Goal: Check status: Check status

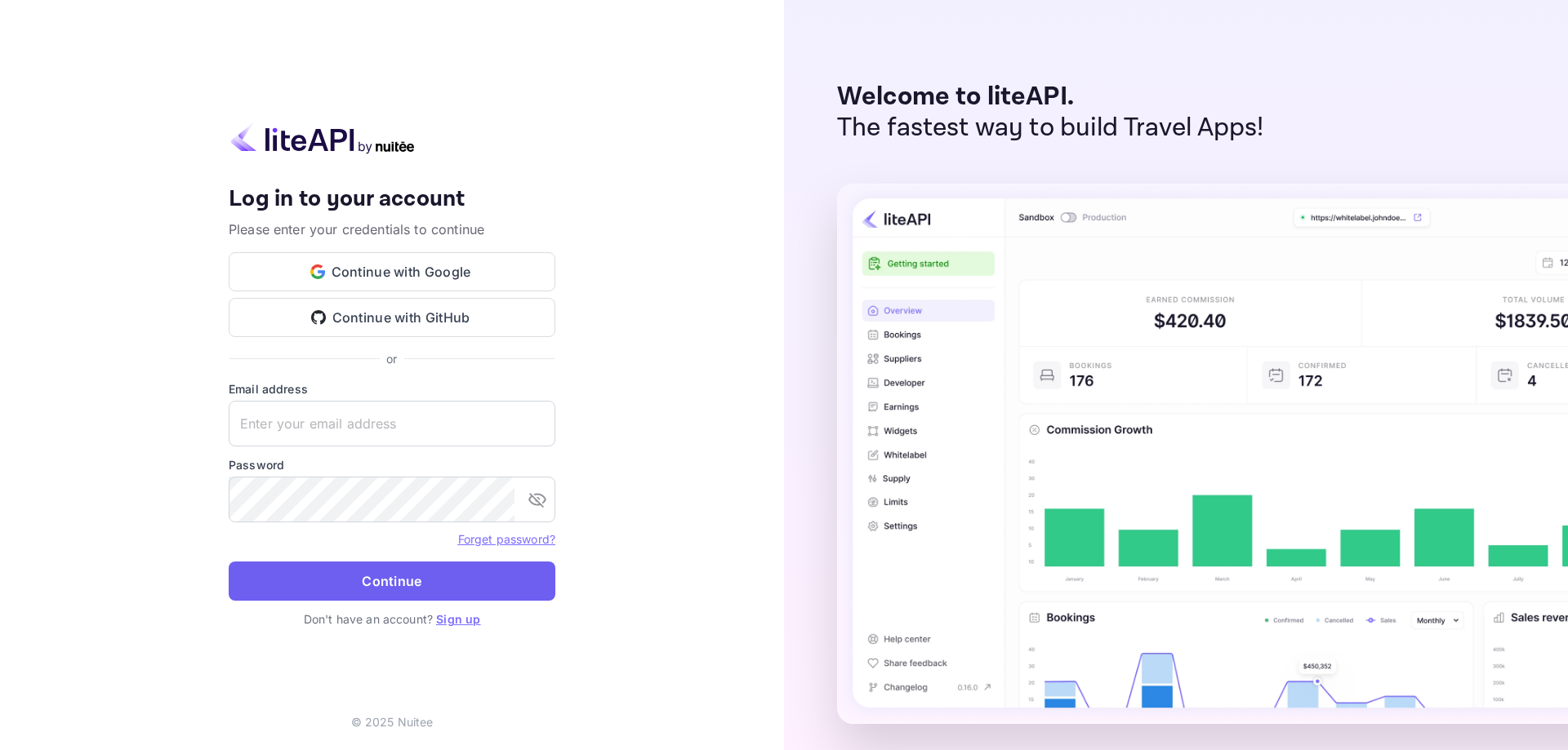
type input "[EMAIL_ADDRESS][DOMAIN_NAME]"
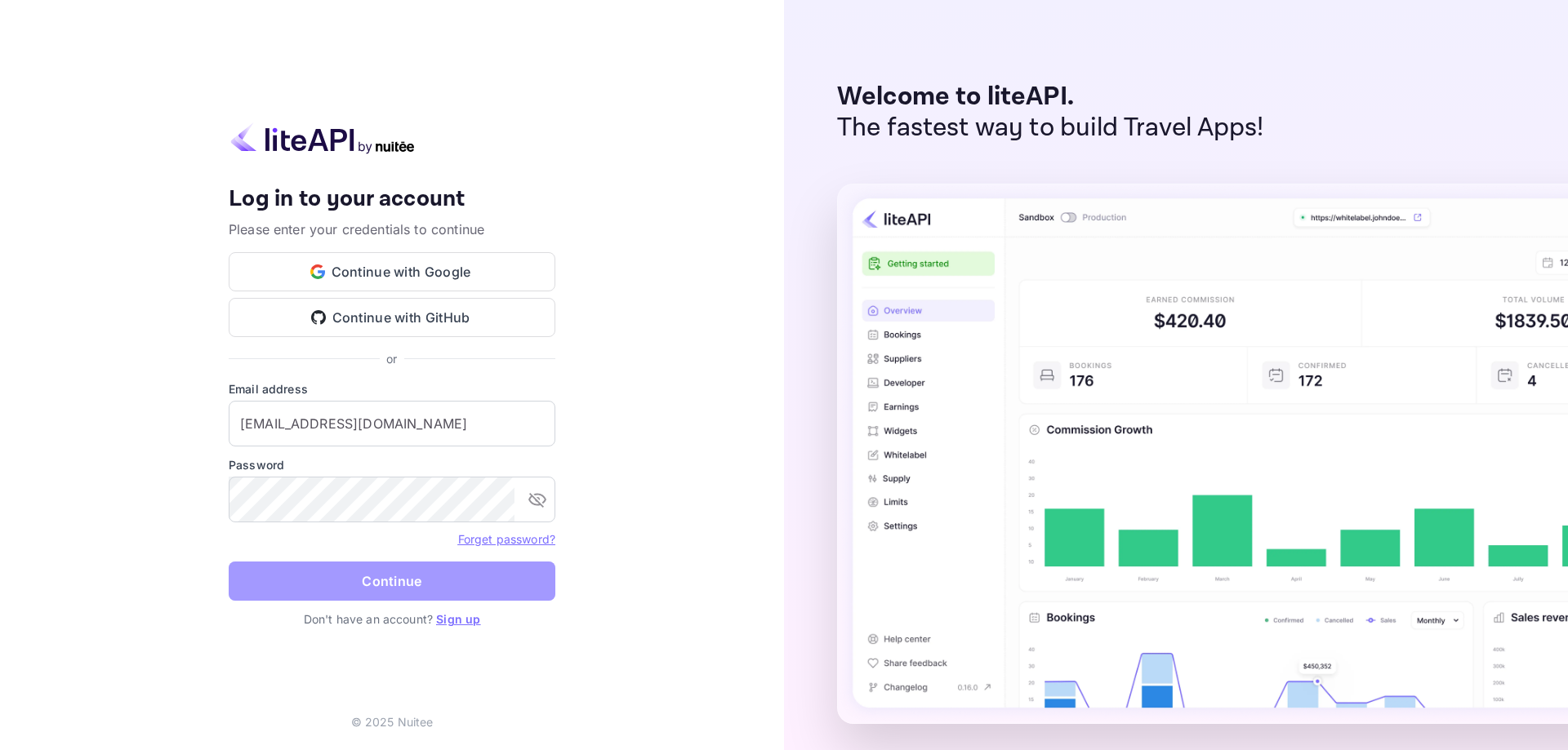
click at [304, 580] on button "Continue" at bounding box center [391, 581] width 326 height 39
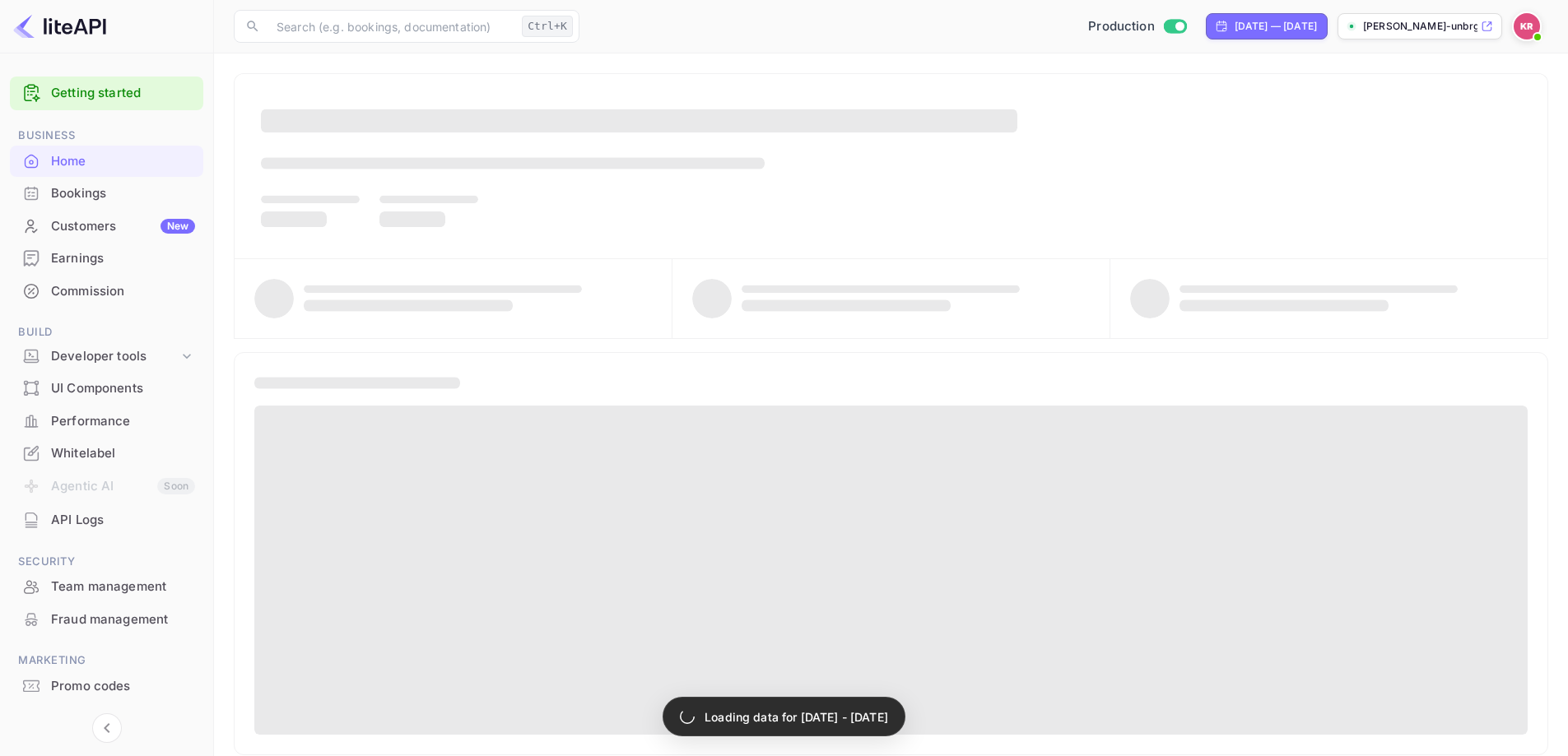
click at [36, 191] on icon at bounding box center [31, 193] width 16 height 16
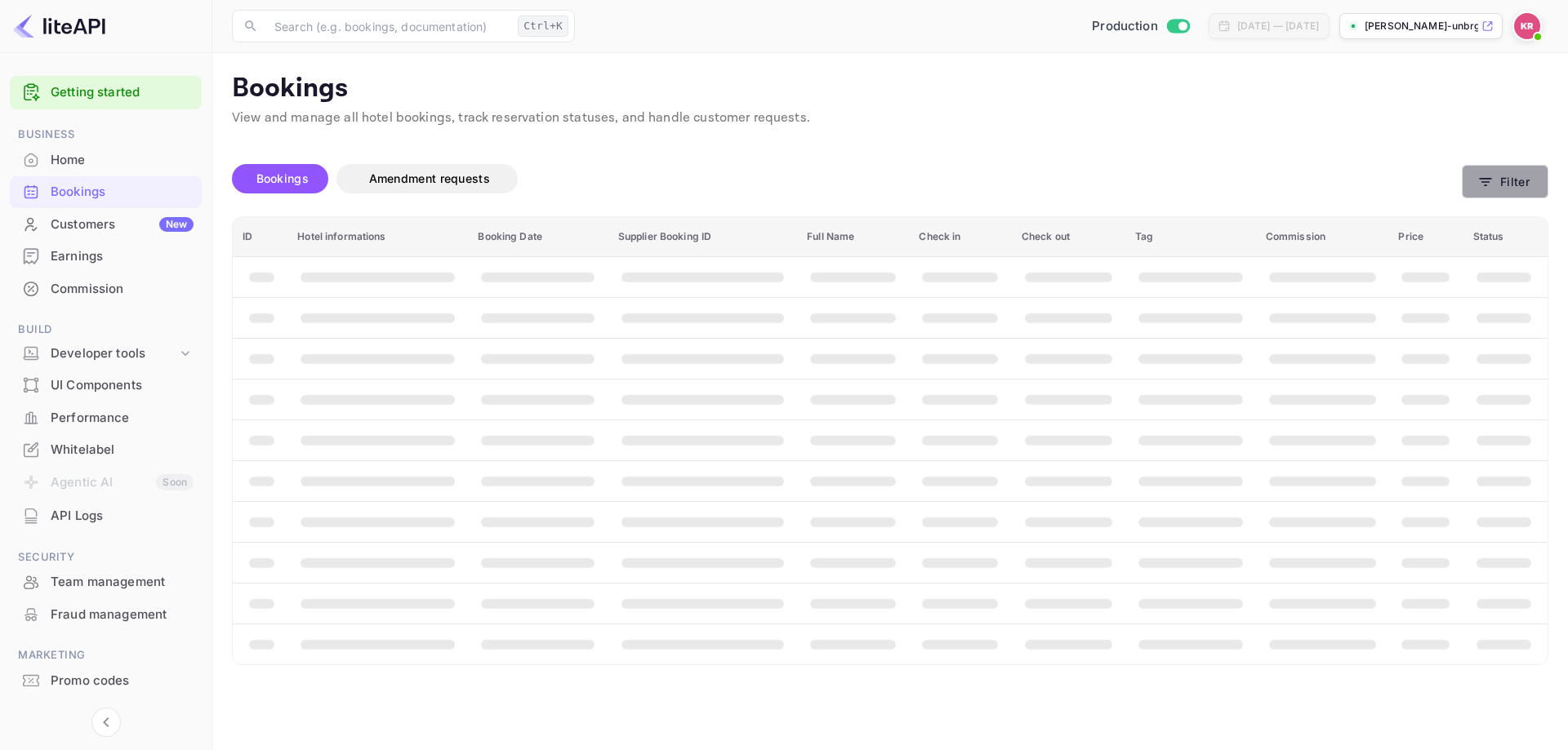
click at [1479, 182] on icon "button" at bounding box center [1486, 182] width 16 height 16
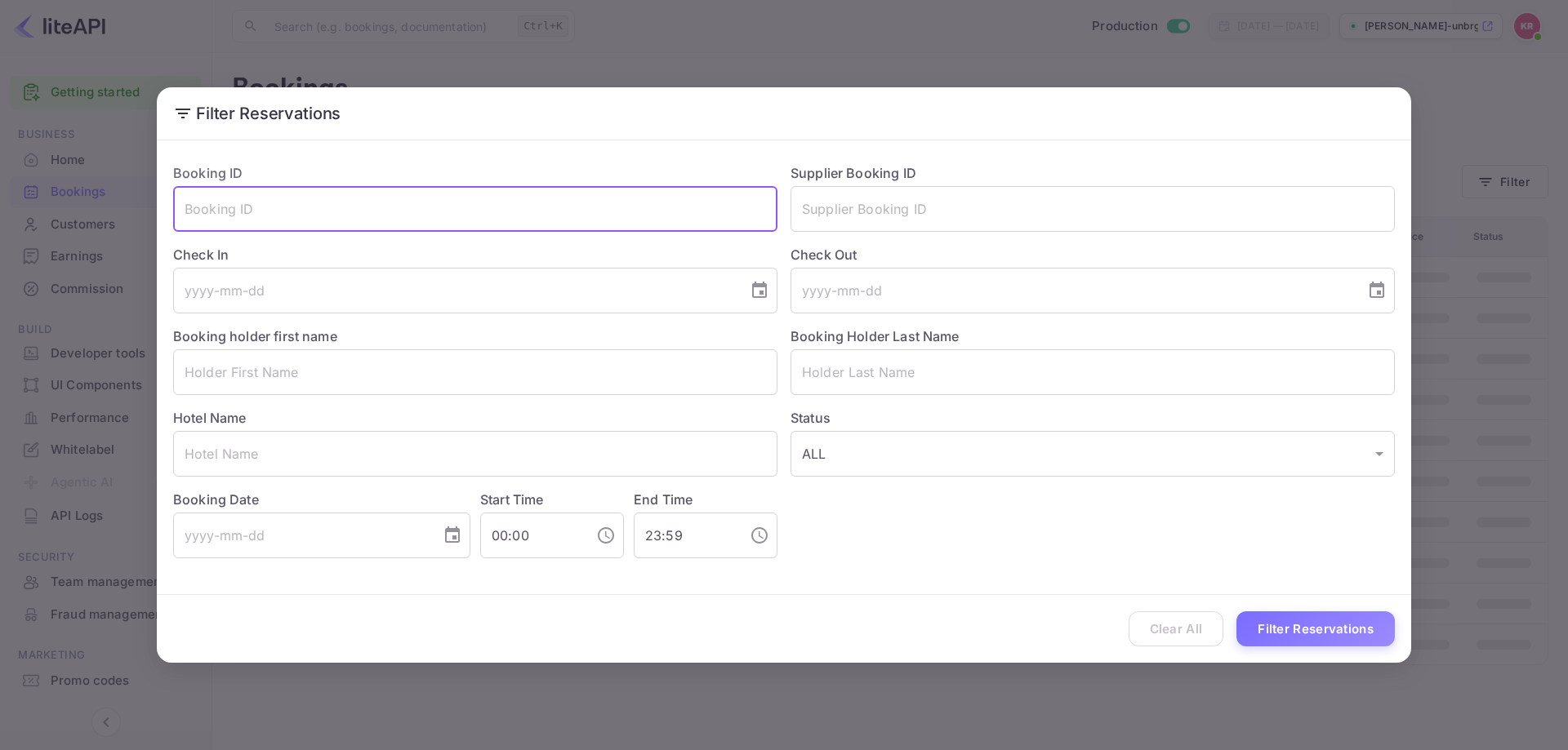
click at [372, 201] on input "text" at bounding box center [475, 209] width 605 height 46
paste input "vFYXhCZWP"
type input "vFYXhCZWP"
click at [1318, 631] on button "Filter Reservations" at bounding box center [1315, 629] width 158 height 35
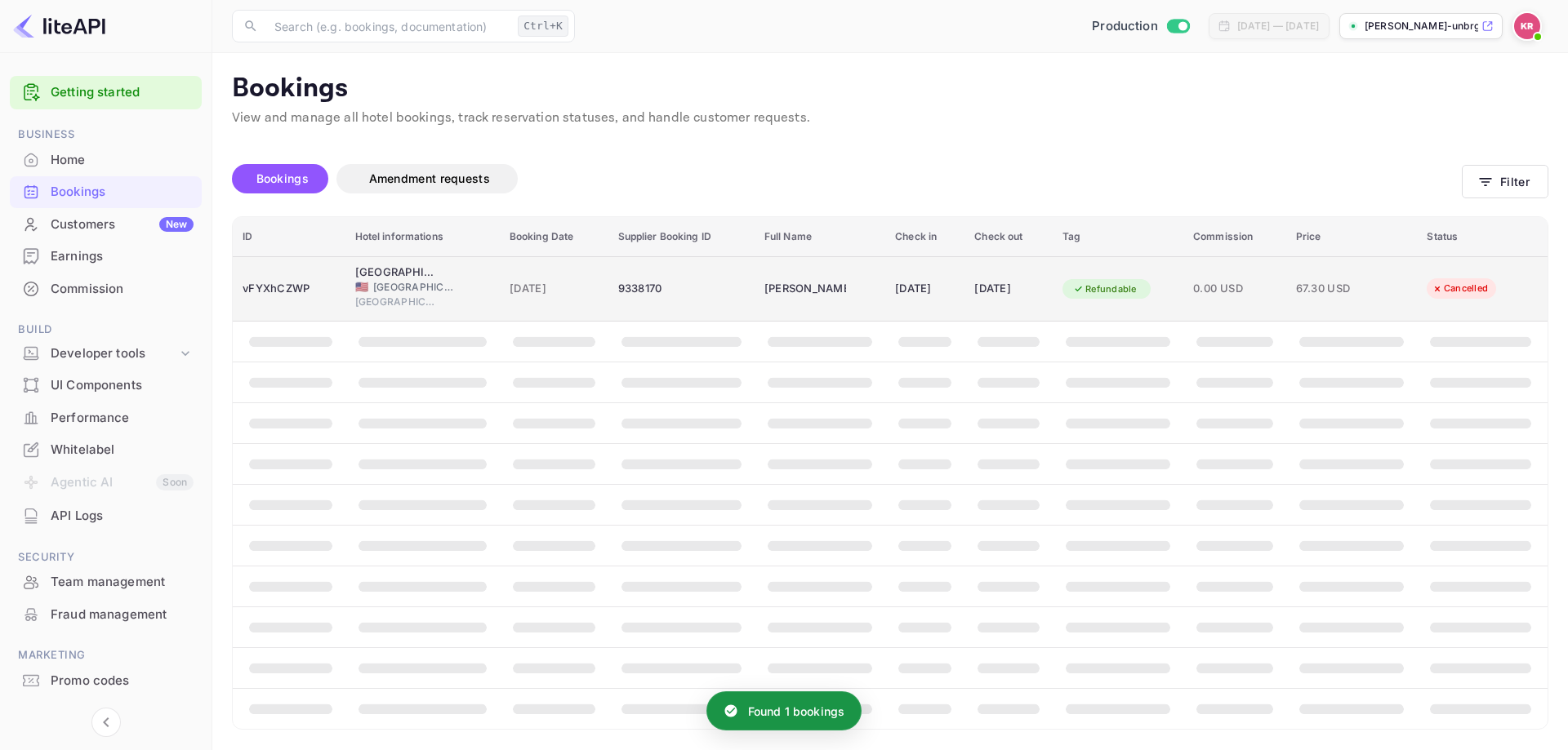
click at [1211, 294] on span "0.00 USD" at bounding box center [1235, 289] width 83 height 18
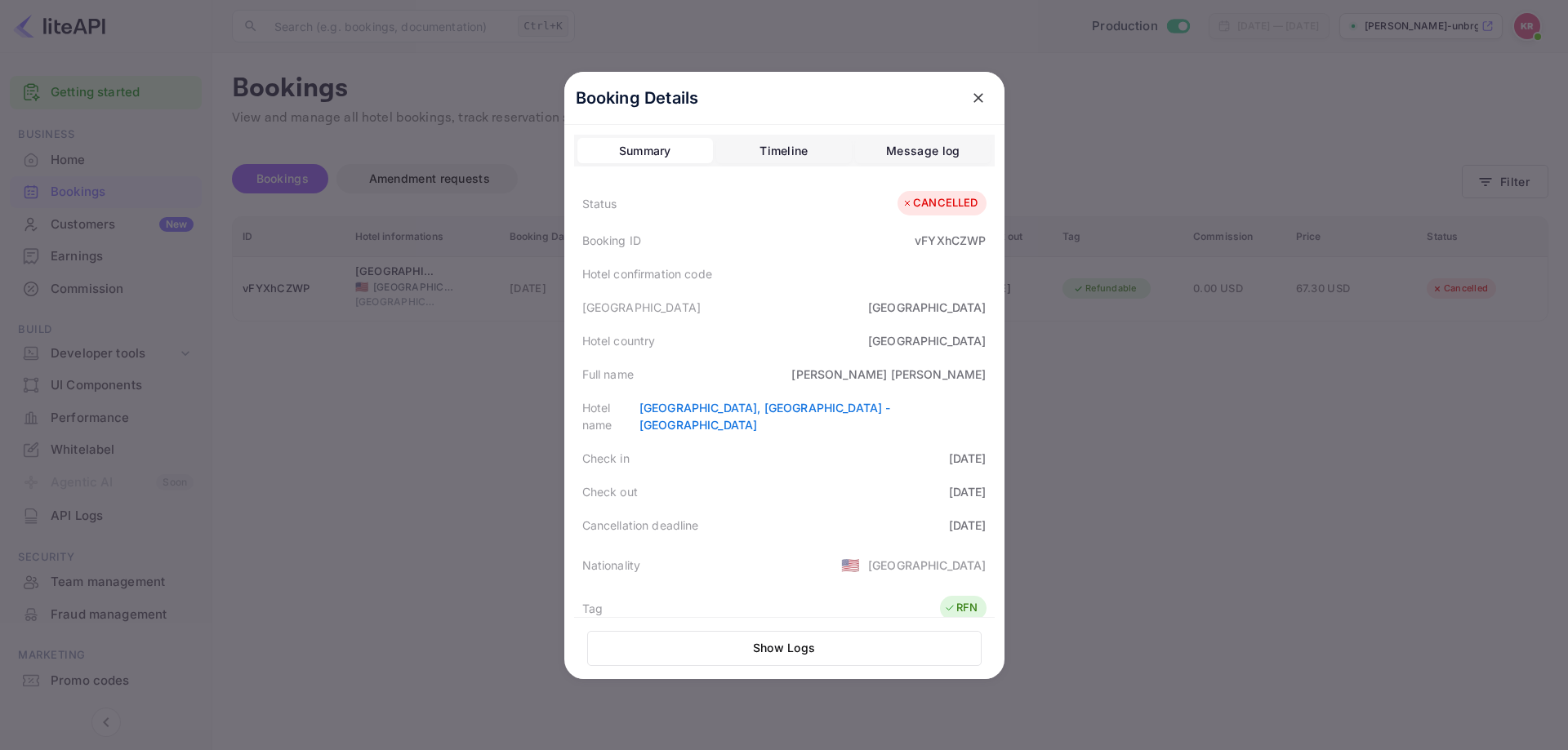
click at [1332, 518] on div at bounding box center [784, 375] width 1568 height 750
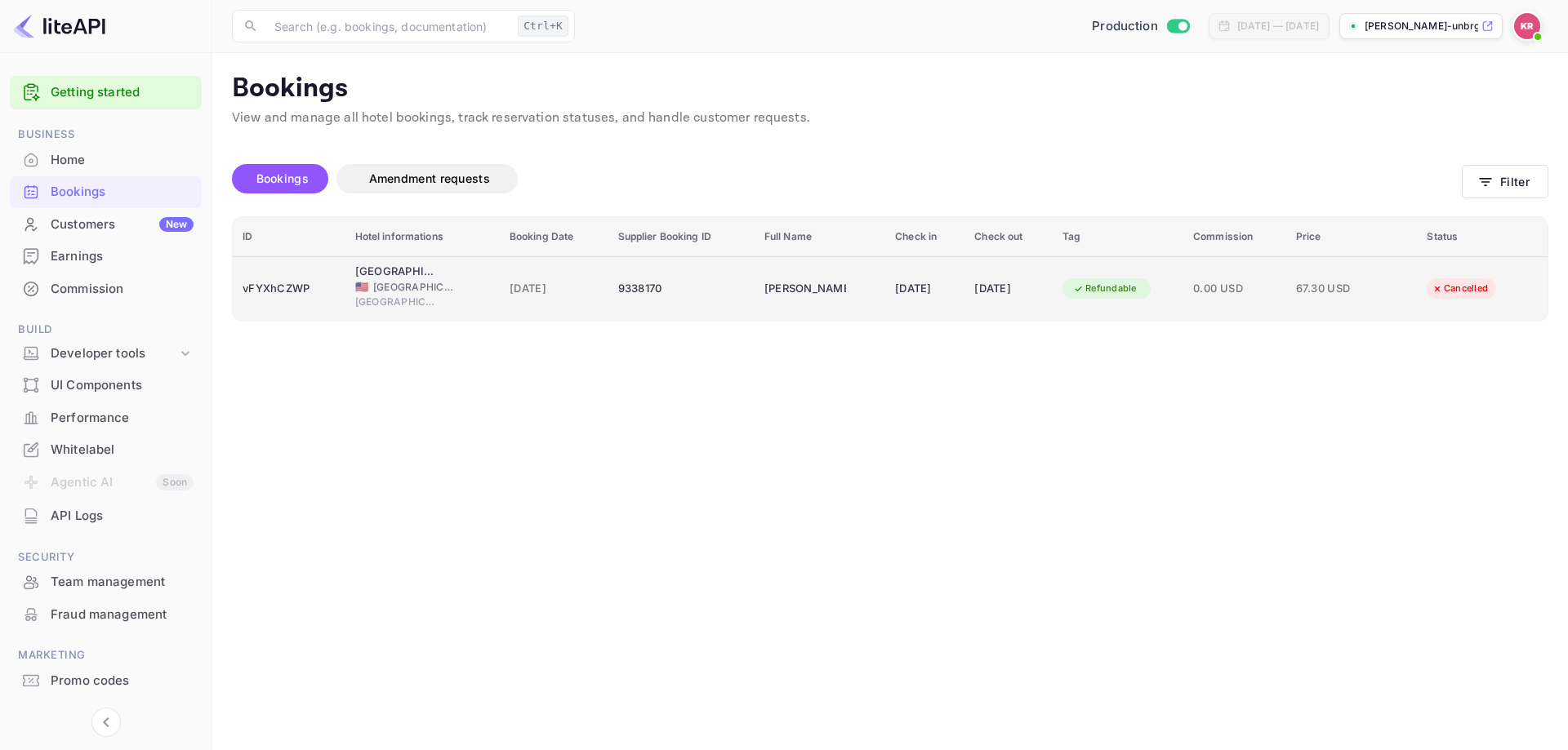
click at [886, 267] on td "15 Sep 2025" at bounding box center [925, 288] width 80 height 64
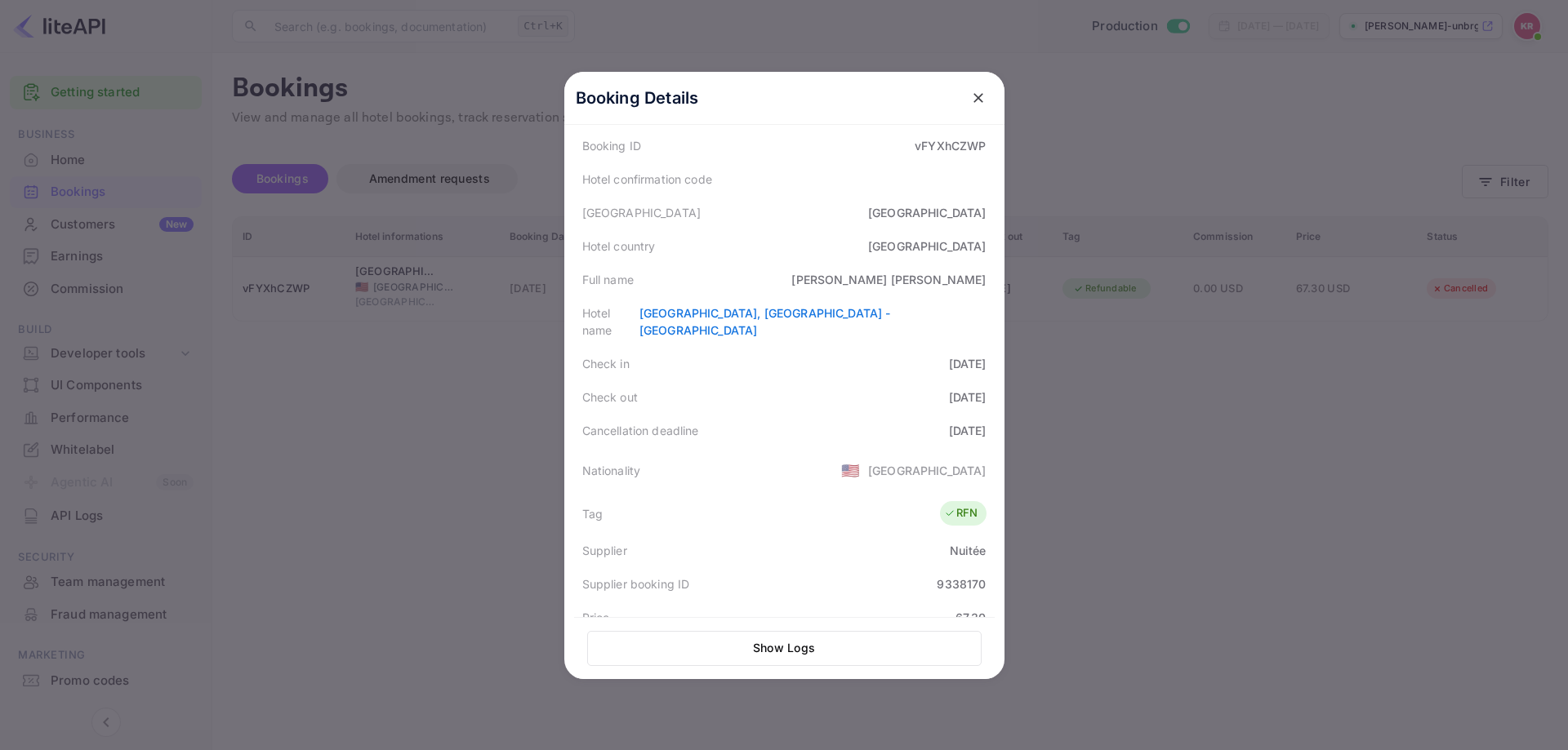
scroll to position [164, 0]
